Goal: Task Accomplishment & Management: Complete application form

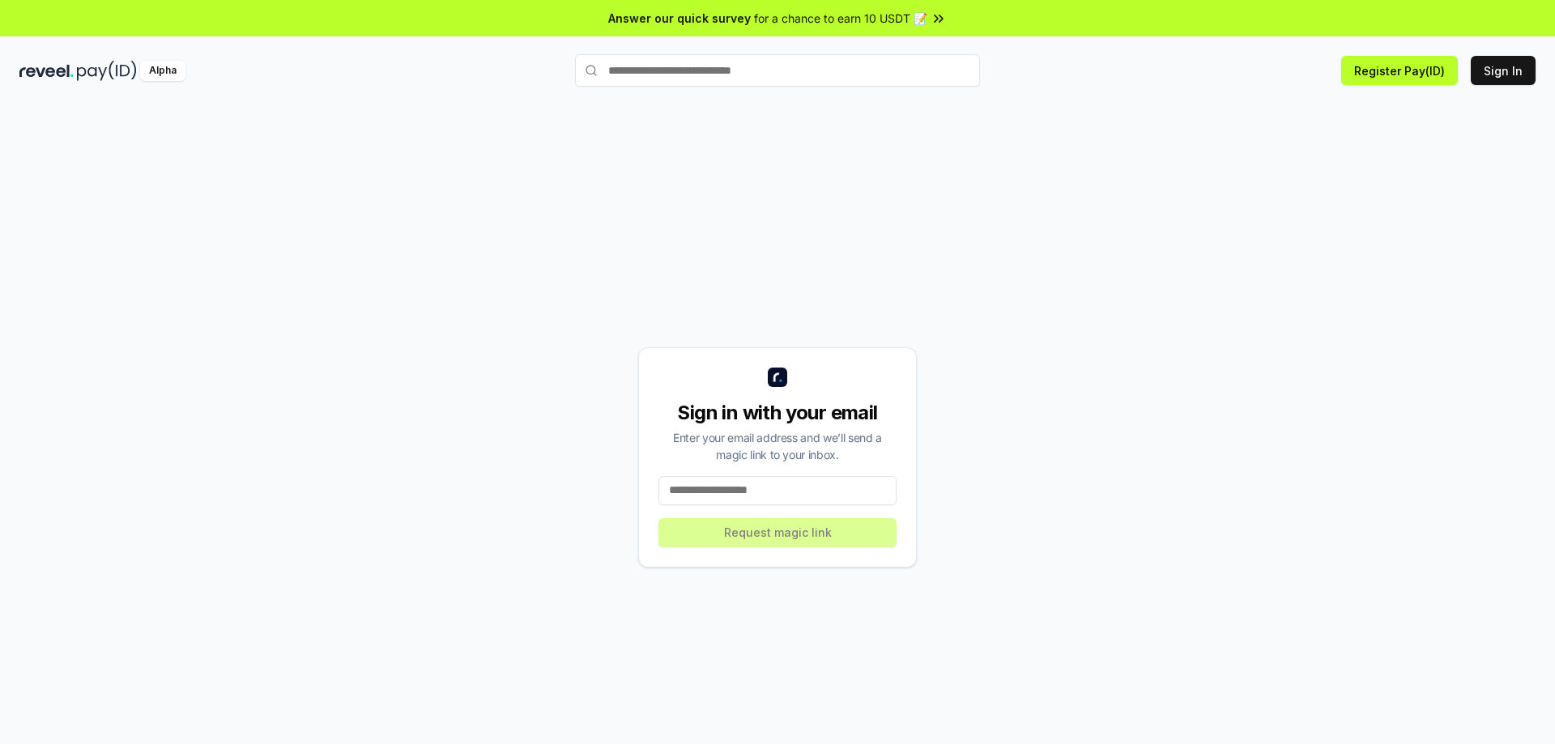
click at [751, 496] on input at bounding box center [777, 490] width 238 height 29
type input "**********"
click at [781, 527] on button "Request magic link" at bounding box center [777, 532] width 238 height 29
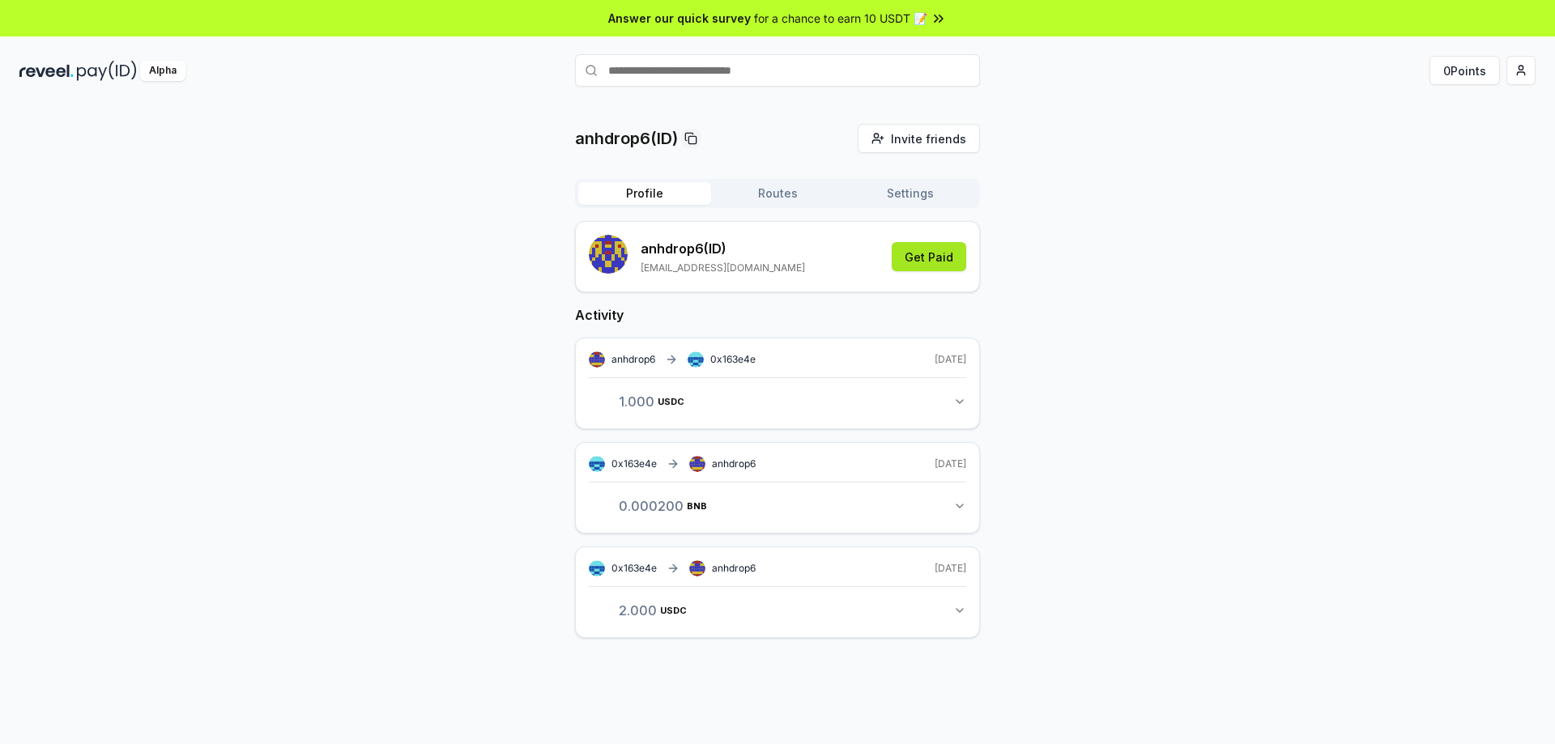
click at [937, 253] on button "Get Paid" at bounding box center [929, 256] width 74 height 29
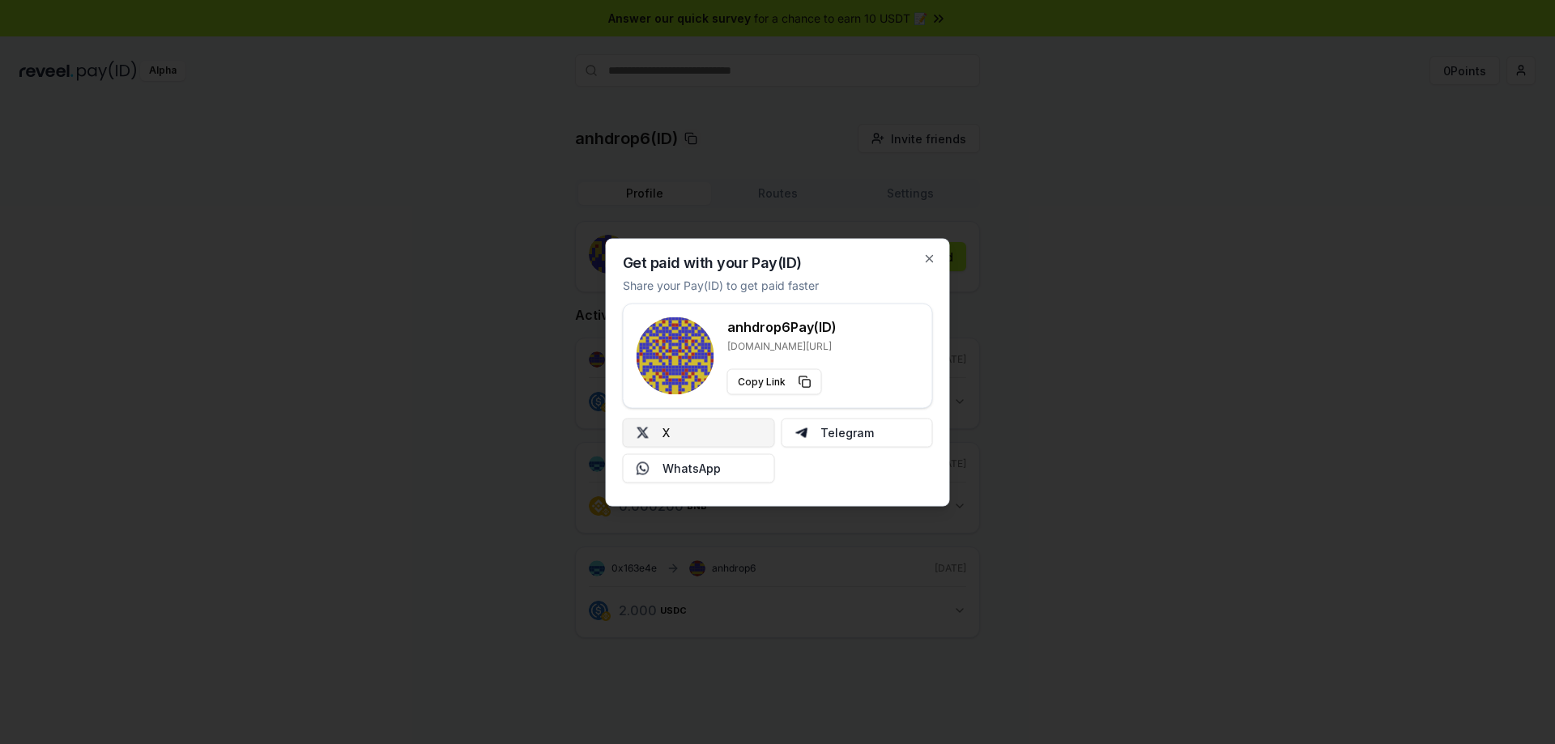
click at [728, 431] on button "X" at bounding box center [699, 432] width 152 height 29
click at [928, 260] on icon "button" at bounding box center [929, 258] width 6 height 6
